Goal: Task Accomplishment & Management: Use online tool/utility

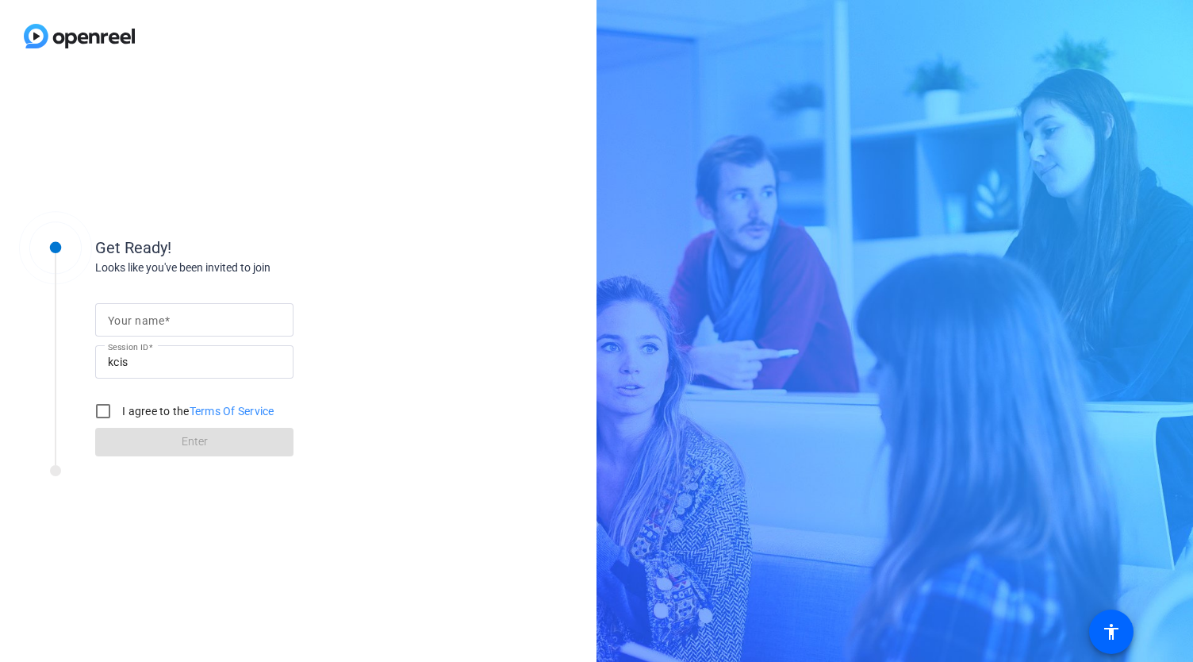
click at [121, 315] on mat-label "Your name" at bounding box center [136, 320] width 56 height 13
click at [121, 315] on input "Your name" at bounding box center [194, 319] width 173 height 19
type input "[PERSON_NAME]"
click at [102, 407] on input "I agree to the Terms Of Service" at bounding box center [103, 411] width 32 height 32
checkbox input "true"
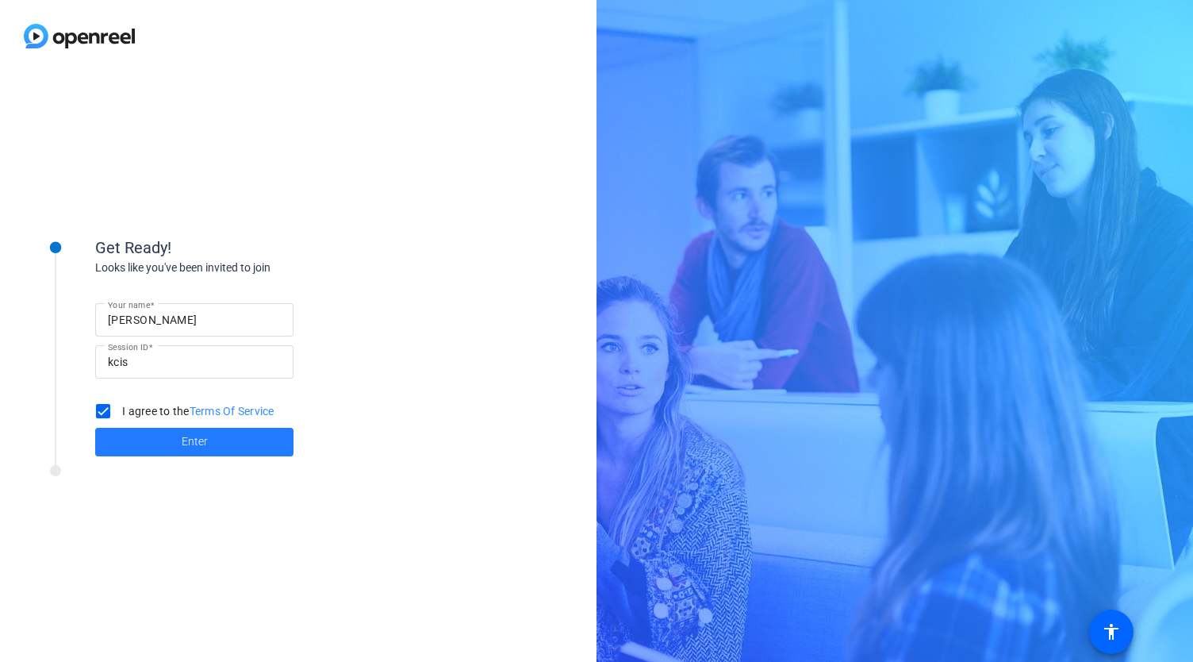
click at [199, 444] on span "Enter" at bounding box center [195, 441] width 26 height 17
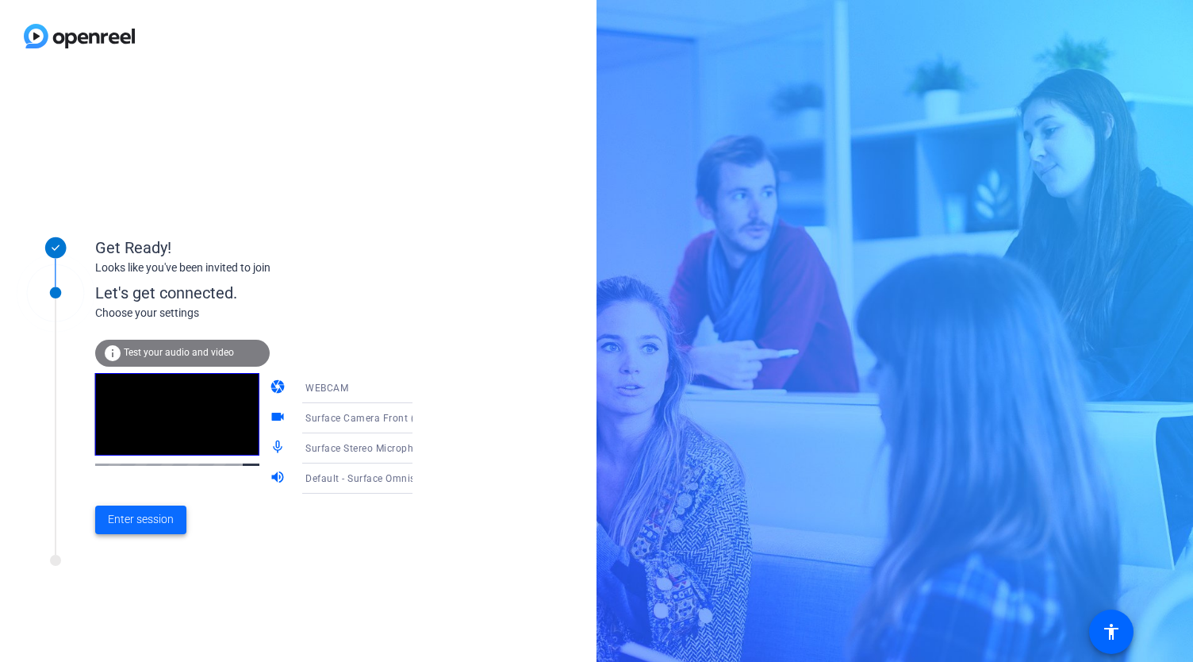
click at [144, 520] on span "Enter session" at bounding box center [141, 519] width 66 height 17
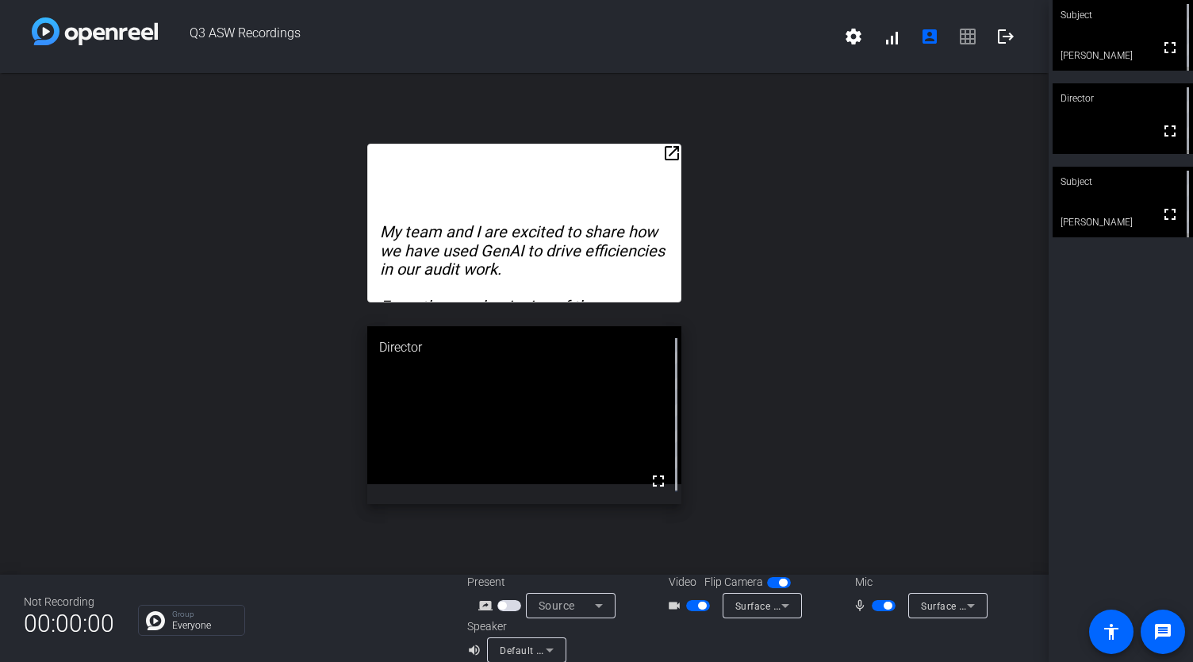
click at [668, 149] on mat-icon "open_in_new" at bounding box center [672, 153] width 19 height 19
